Goal: Navigation & Orientation: Find specific page/section

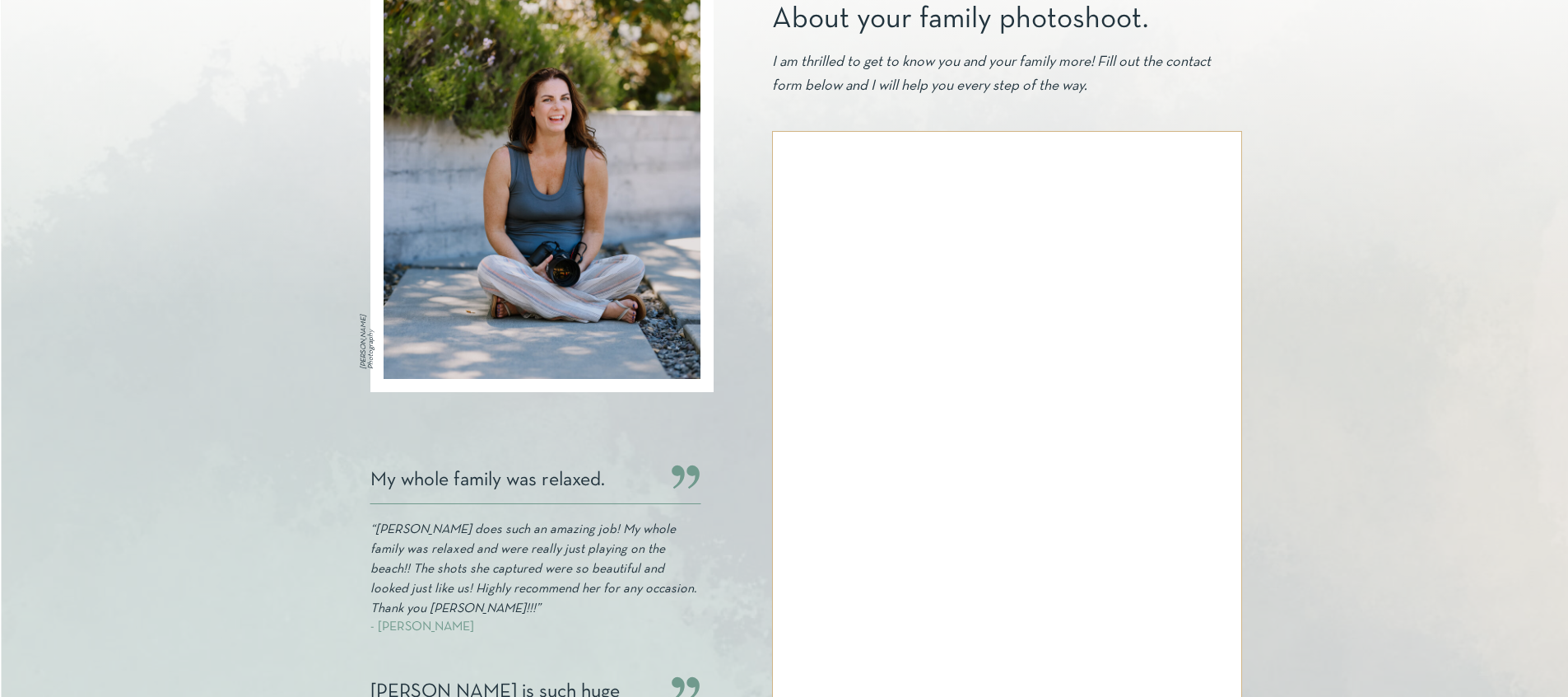
scroll to position [336, 0]
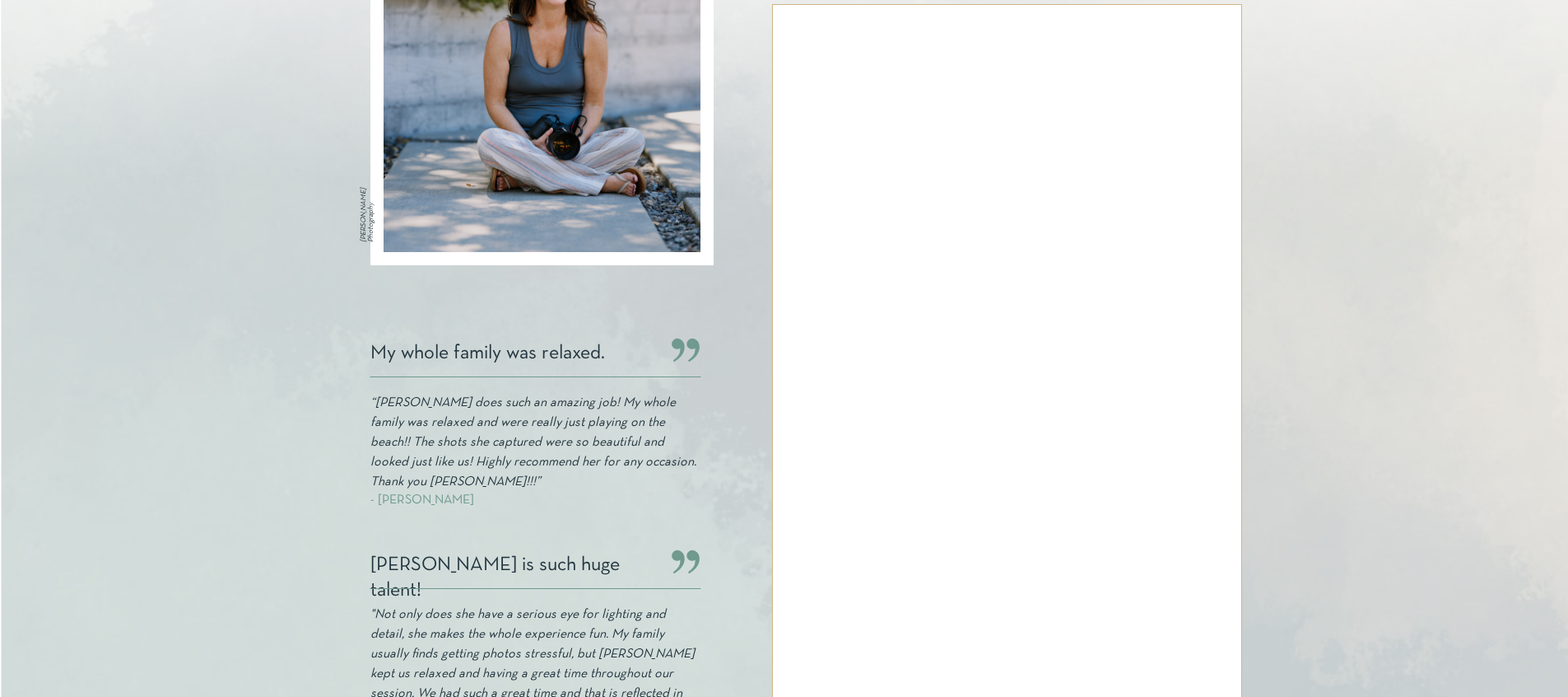
click at [271, 417] on div at bounding box center [785, 346] width 1568 height 1167
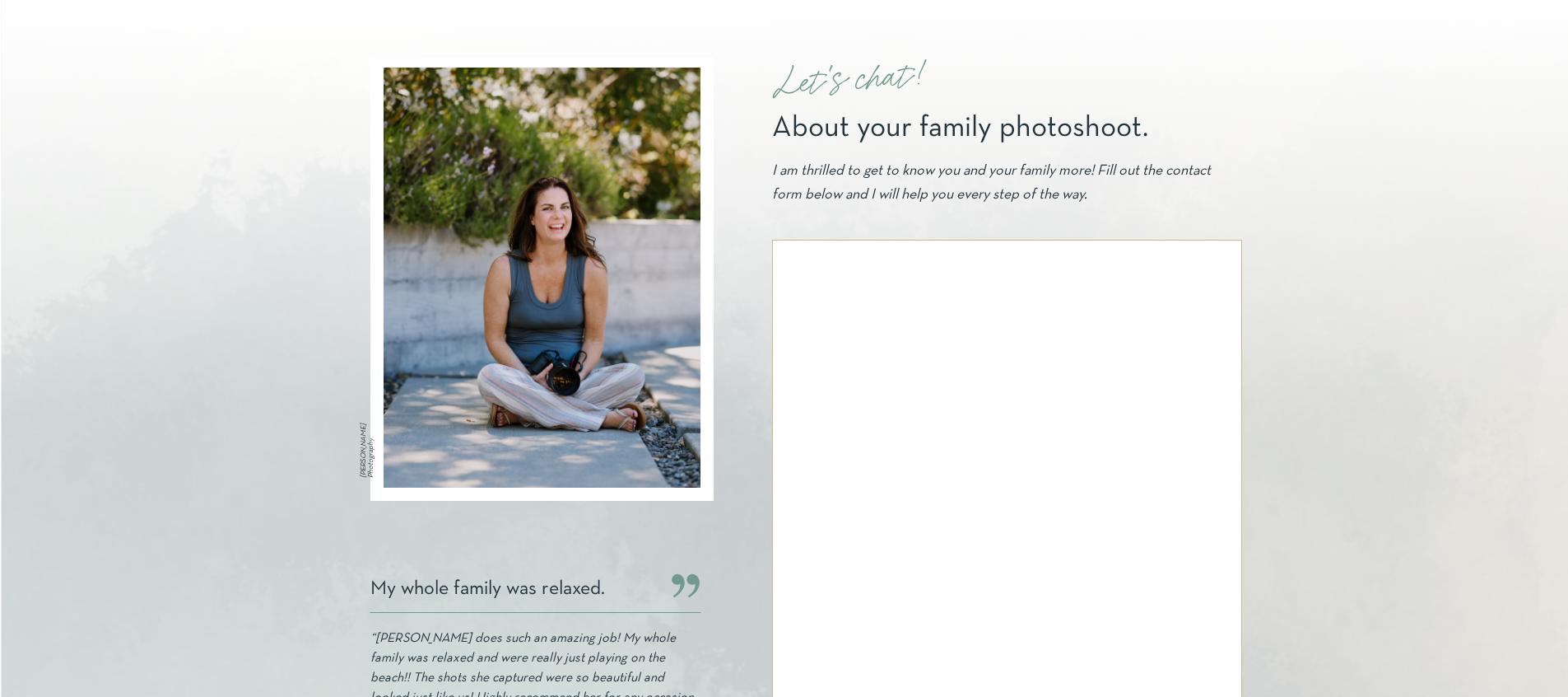
scroll to position [0, 0]
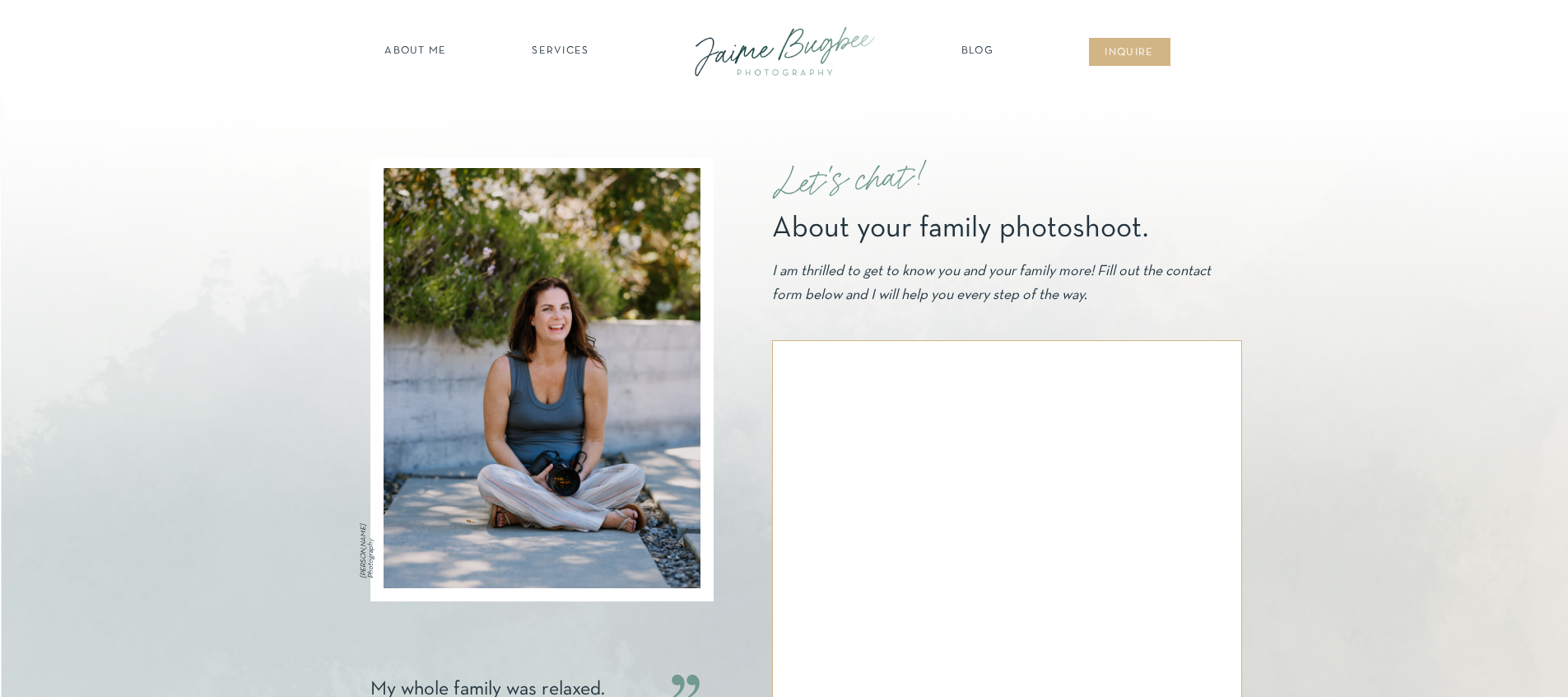
click at [595, 54] on nav "SERVICES" at bounding box center [561, 51] width 93 height 16
click at [574, 136] on nav "families" at bounding box center [561, 142] width 126 height 15
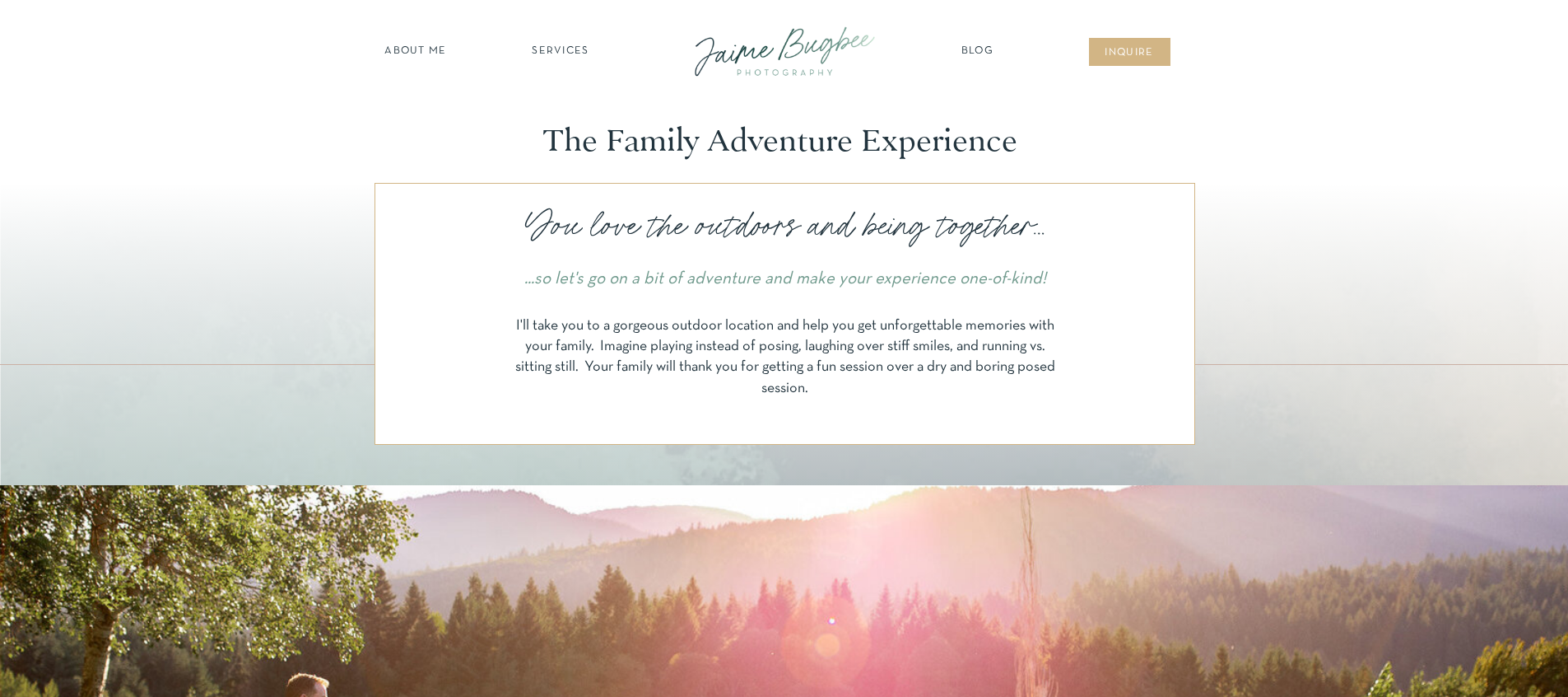
click at [424, 43] on nav "about ME" at bounding box center [415, 51] width 71 height 16
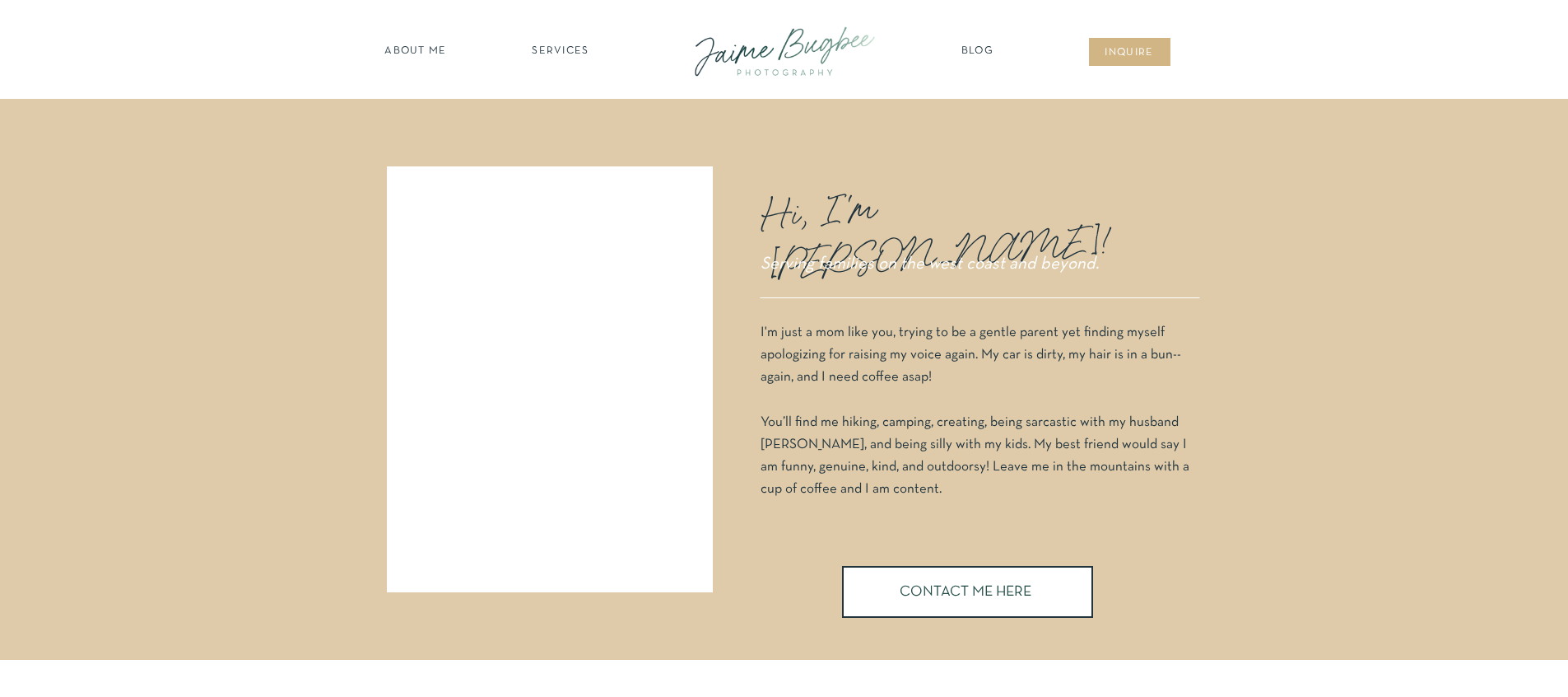
click at [574, 50] on nav "SERVICES" at bounding box center [561, 51] width 93 height 16
